Goal: Information Seeking & Learning: Learn about a topic

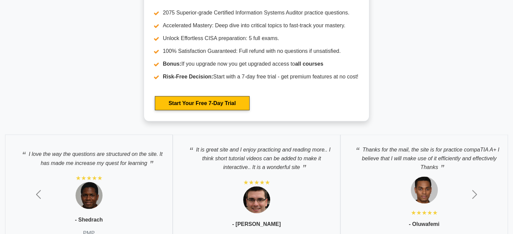
scroll to position [1254, 0]
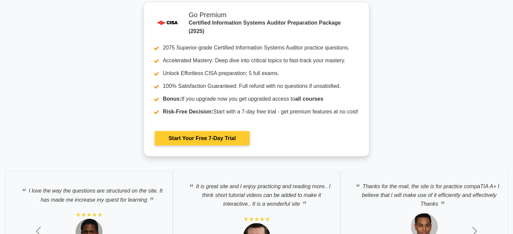
click at [234, 136] on link "Start Your Free 7-Day Trial" at bounding box center [202, 138] width 95 height 14
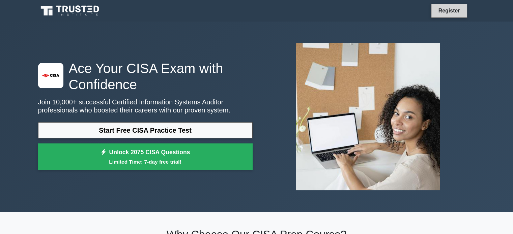
click at [450, 16] on li "Register" at bounding box center [449, 11] width 36 height 14
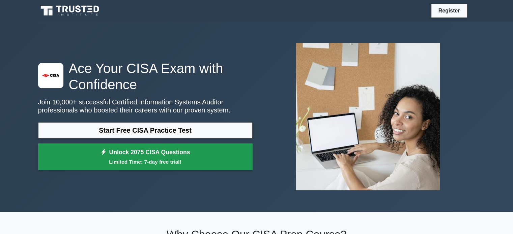
click at [142, 163] on small "Limited Time: 7-day free trial!" at bounding box center [144, 162] width 197 height 8
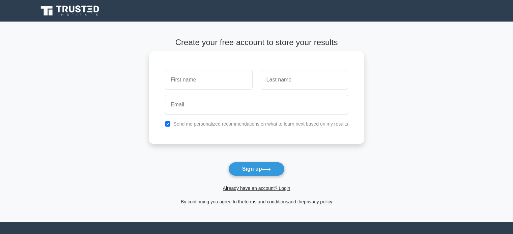
click at [211, 76] on input "text" at bounding box center [208, 80] width 87 height 20
type input "Thapelo"
click at [295, 88] on input "text" at bounding box center [303, 80] width 87 height 20
type input "Bilwane"
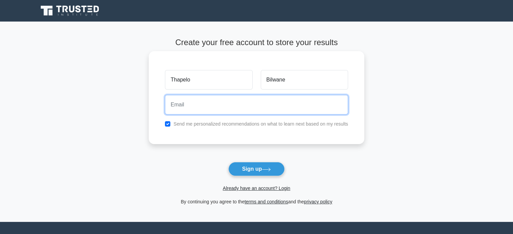
click at [226, 99] on input "email" at bounding box center [256, 105] width 183 height 20
type input "ofentse.bilwane@gmail.com"
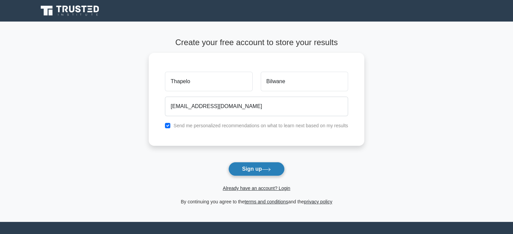
click at [251, 171] on button "Sign up" at bounding box center [256, 169] width 57 height 14
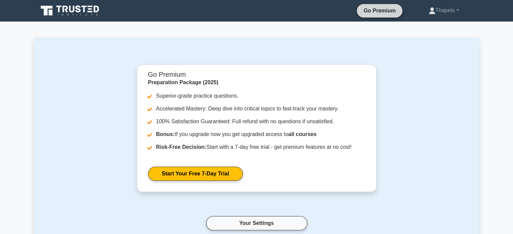
click at [373, 14] on link "Go Premium" at bounding box center [379, 10] width 40 height 8
click at [65, 3] on link at bounding box center [70, 11] width 65 height 16
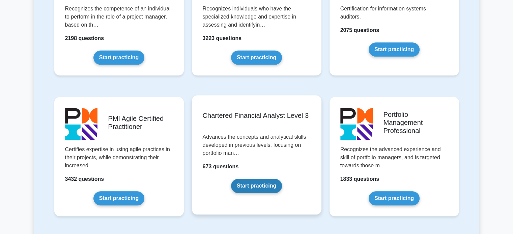
scroll to position [607, 0]
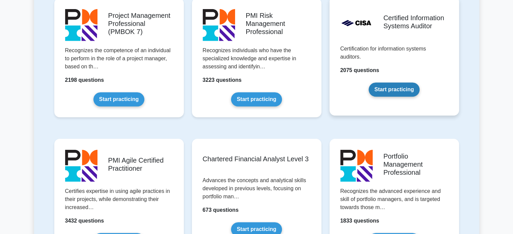
click at [395, 83] on link "Start practicing" at bounding box center [393, 90] width 51 height 14
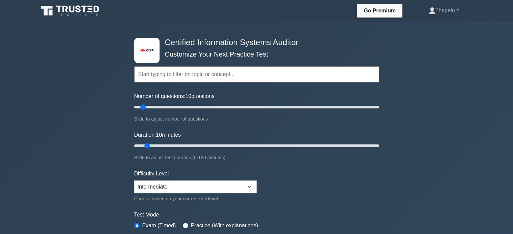
click at [212, 80] on input "text" at bounding box center [256, 74] width 245 height 16
click at [189, 75] on input "text" at bounding box center [256, 74] width 245 height 16
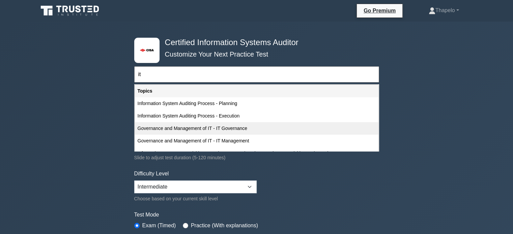
click at [194, 126] on div "Governance and Management of IT - IT Governance" at bounding box center [256, 128] width 243 height 12
type input "Governance and Management of IT - IT Governance"
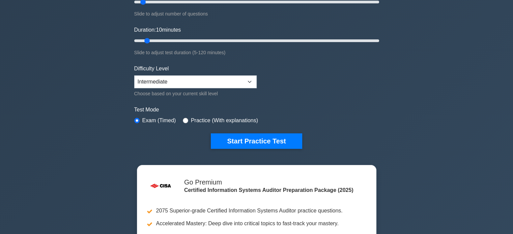
scroll to position [101, 0]
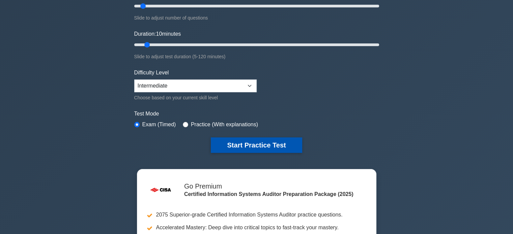
click at [237, 145] on button "Start Practice Test" at bounding box center [256, 144] width 91 height 15
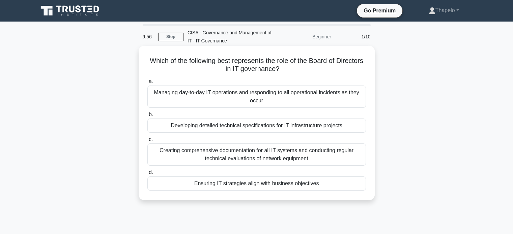
click at [238, 130] on div "Developing detailed technical specifications for IT infrastructure projects" at bounding box center [256, 126] width 218 height 14
click at [147, 117] on input "b. Developing detailed technical specifications for IT infrastructure projects" at bounding box center [147, 115] width 0 height 4
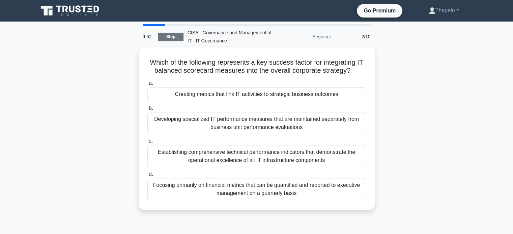
click at [161, 37] on link "Stop" at bounding box center [170, 37] width 25 height 8
click at [70, 12] on icon at bounding box center [70, 10] width 65 height 13
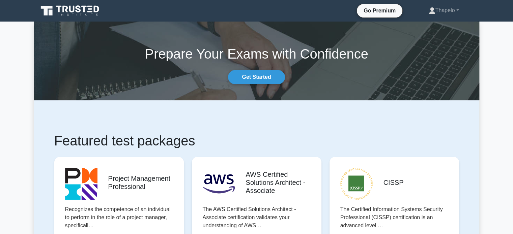
click at [71, 12] on icon at bounding box center [70, 10] width 65 height 13
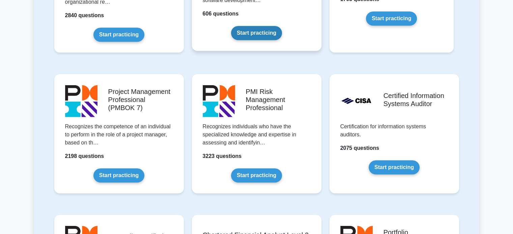
scroll to position [573, 0]
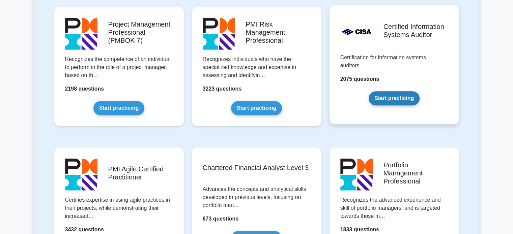
click at [368, 91] on link "Start practicing" at bounding box center [393, 98] width 51 height 14
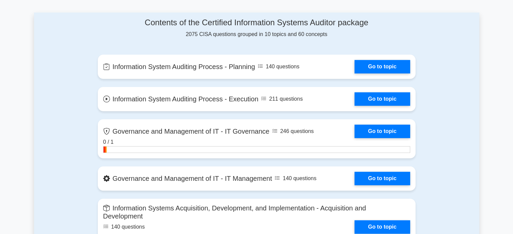
scroll to position [438, 0]
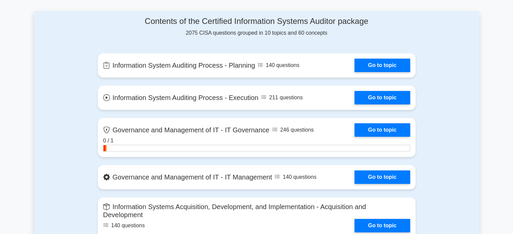
click at [66, 91] on div "Contents of the Certified Information Systems Auditor package 2075 CISA questio…" at bounding box center [256, 228] width 445 height 434
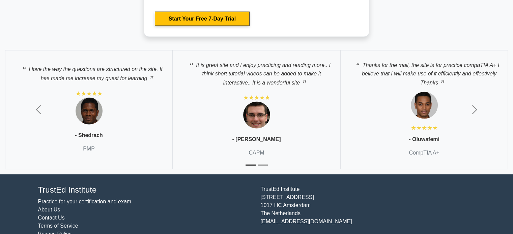
scroll to position [1495, 0]
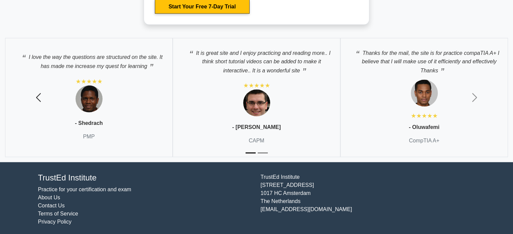
click at [37, 95] on span "button" at bounding box center [38, 97] width 11 height 11
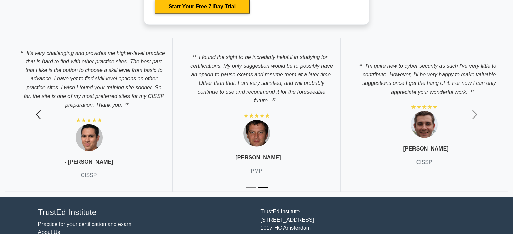
click at [37, 95] on button "Previous" at bounding box center [38, 115] width 77 height 164
